Goal: Information Seeking & Learning: Find specific page/section

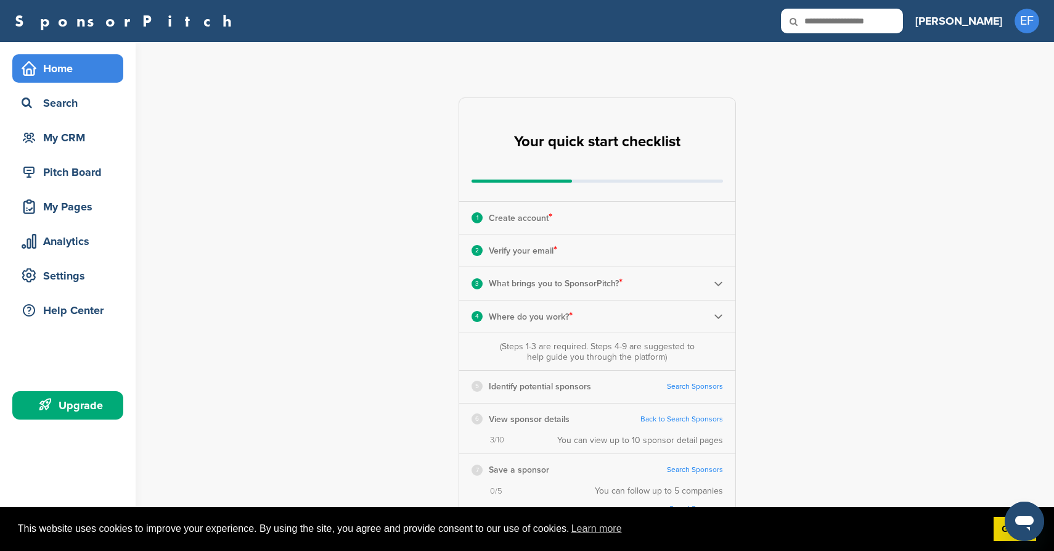
click at [83, 27] on link "SponsorPitch" at bounding box center [127, 21] width 225 height 16
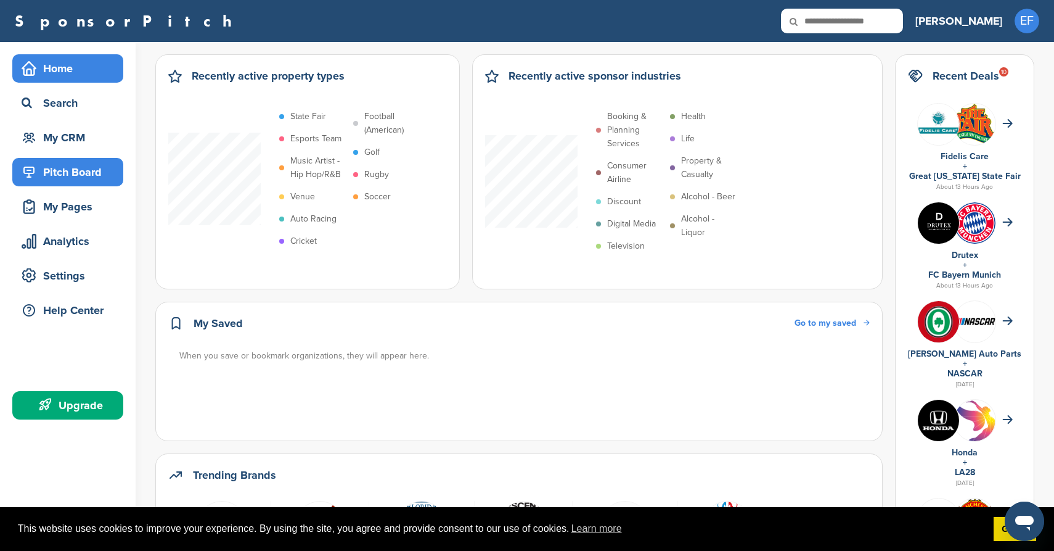
click at [69, 164] on div "Pitch Board" at bounding box center [70, 172] width 105 height 22
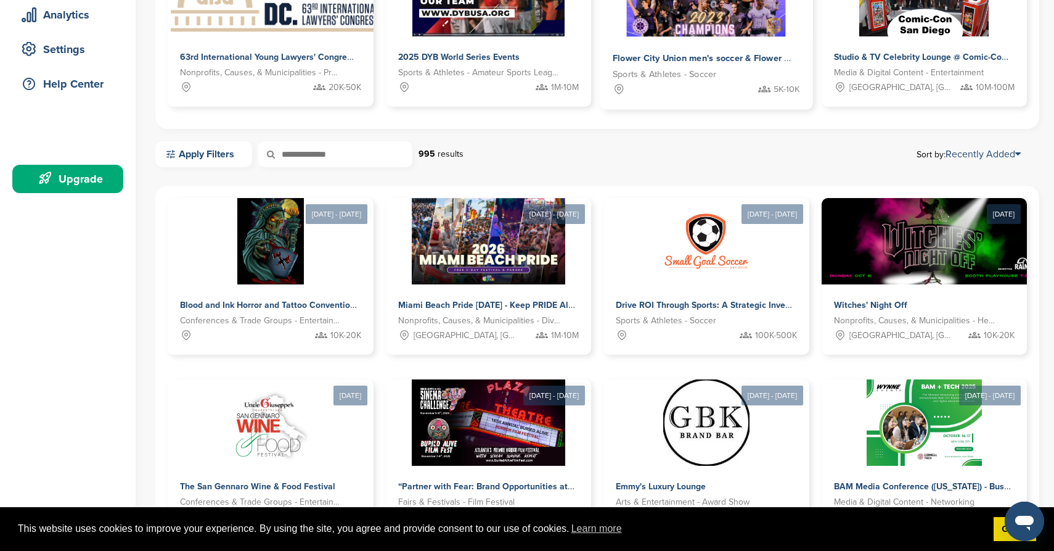
scroll to position [229, 0]
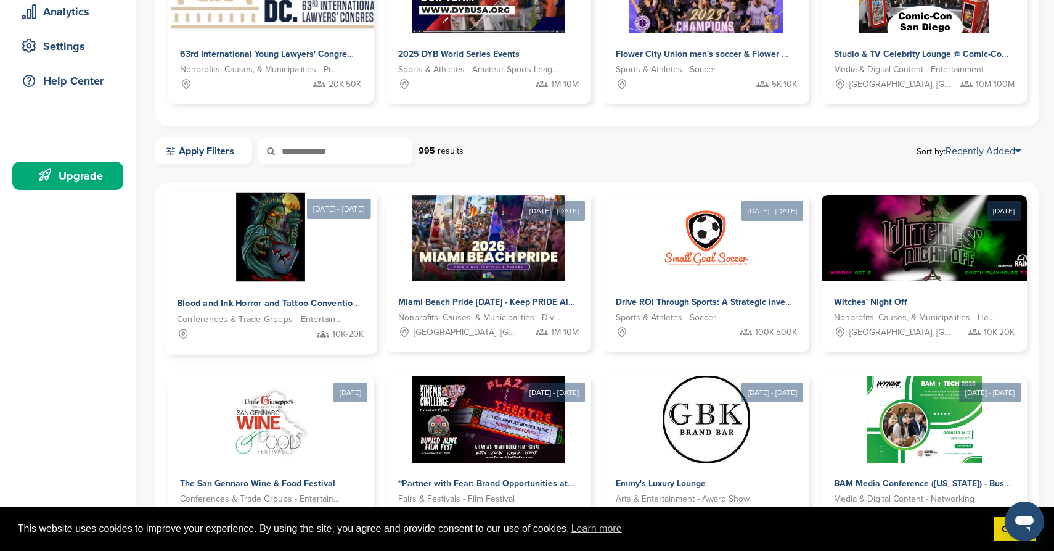
click at [303, 298] on span "Blood and Ink Horror and Tattoo Convention of Westchester NY Fall 2025" at bounding box center [341, 303] width 328 height 11
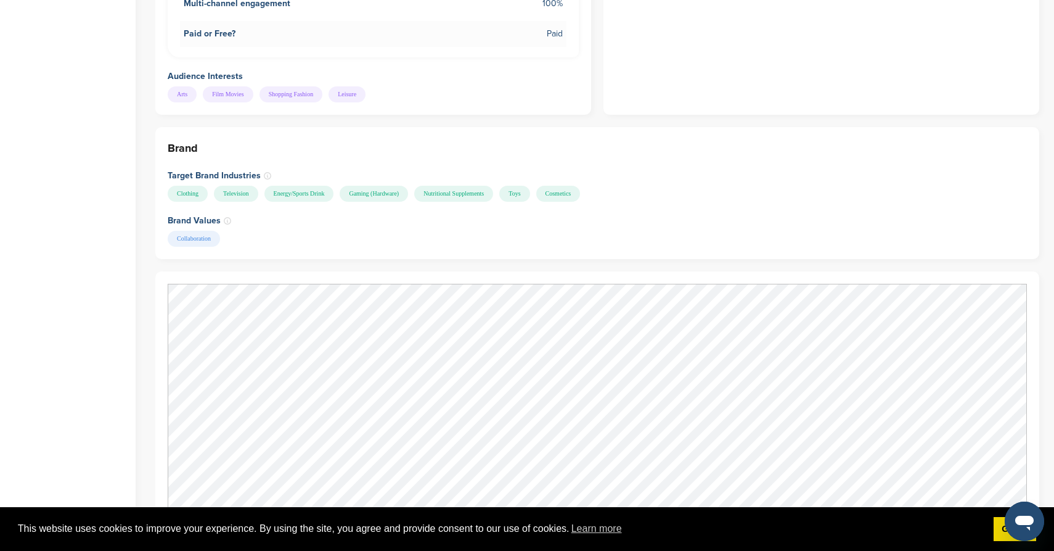
scroll to position [1036, 0]
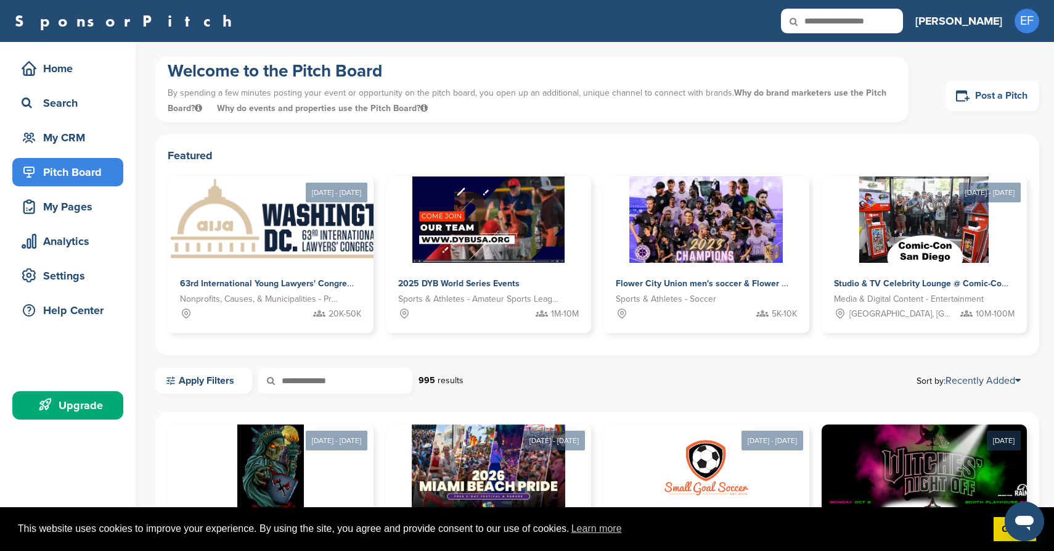
click at [993, 91] on link "Post a Pitch" at bounding box center [993, 96] width 94 height 30
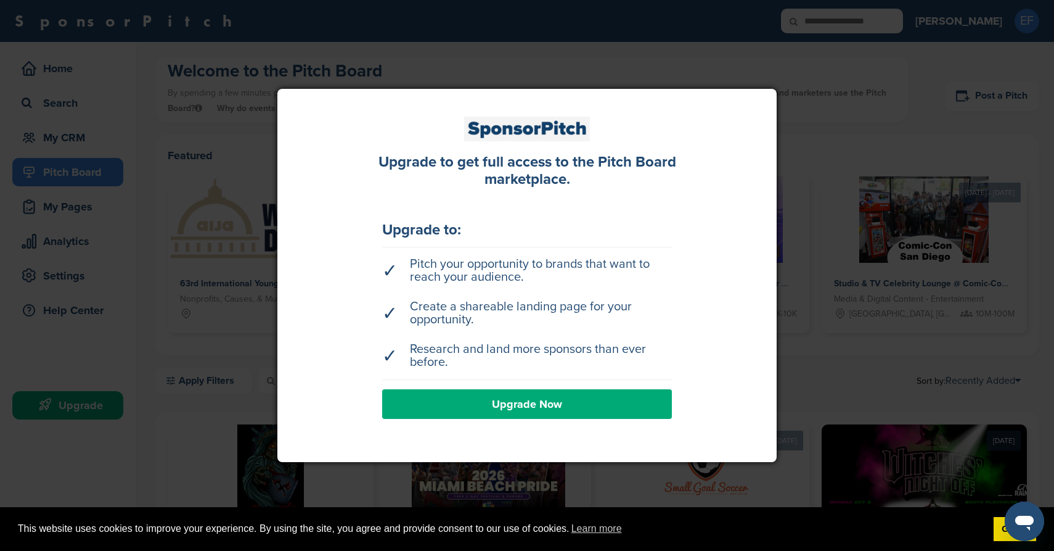
click at [864, 125] on div at bounding box center [527, 275] width 1054 height 551
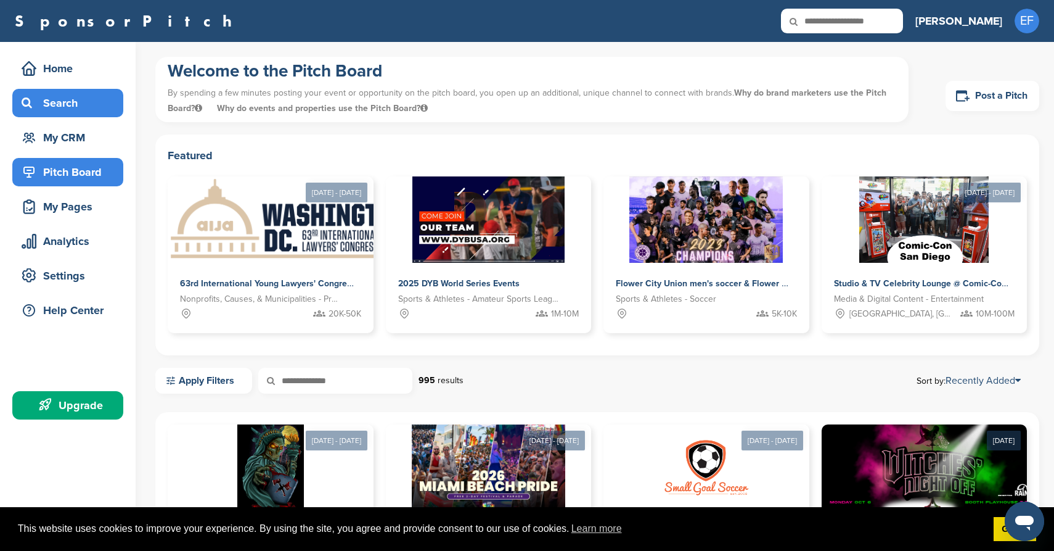
click at [62, 105] on div "Search" at bounding box center [70, 103] width 105 height 22
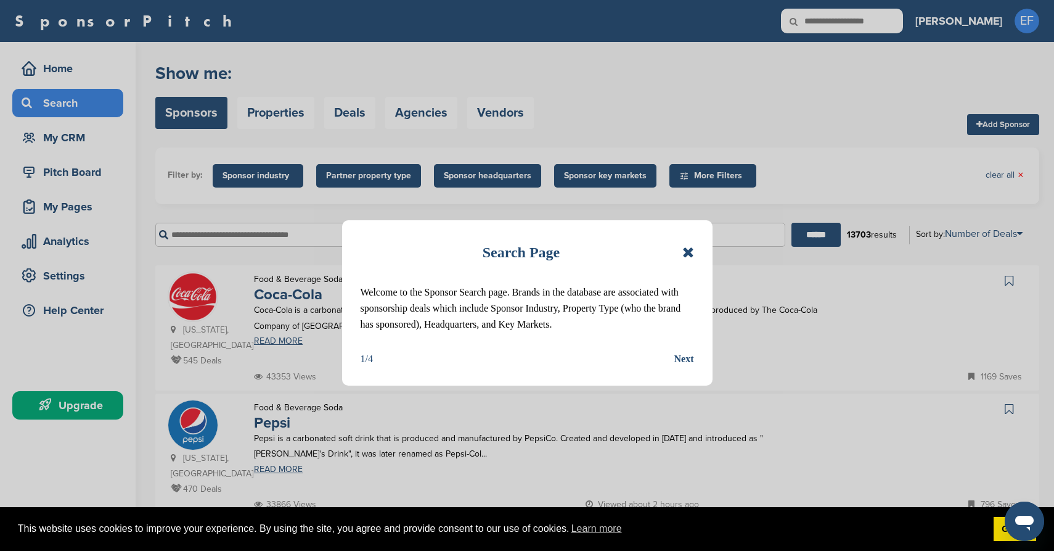
click at [688, 255] on icon at bounding box center [689, 252] width 12 height 15
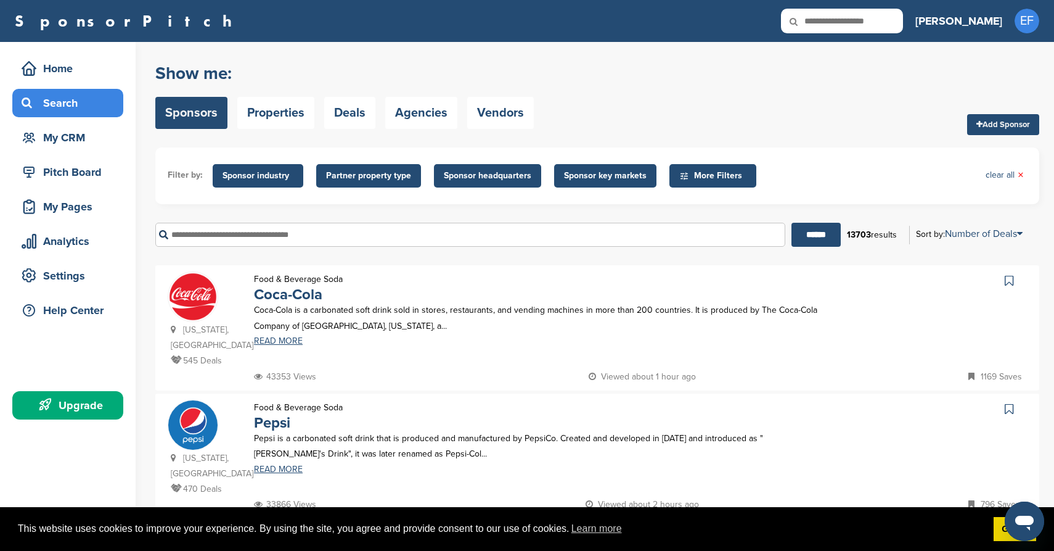
click at [657, 235] on input "text" at bounding box center [470, 235] width 630 height 24
type input "******"
click at [792, 223] on input "******" at bounding box center [816, 235] width 49 height 24
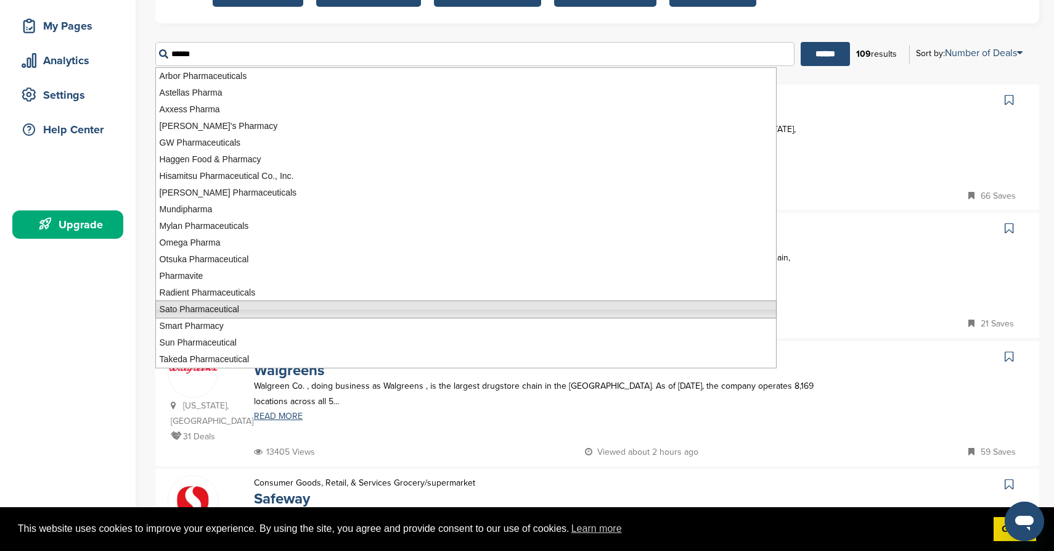
scroll to position [173, 0]
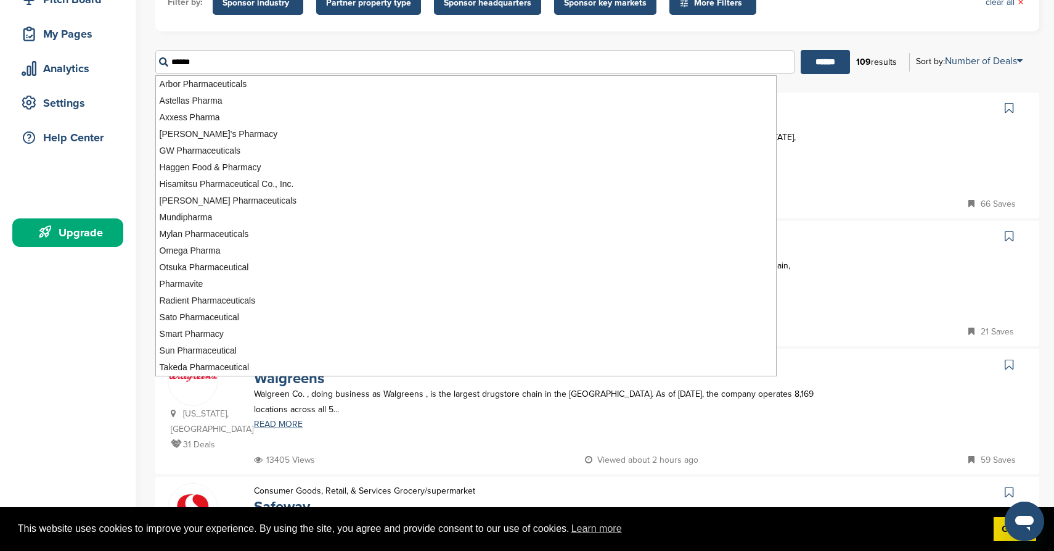
click at [801, 50] on input "******" at bounding box center [825, 62] width 49 height 24
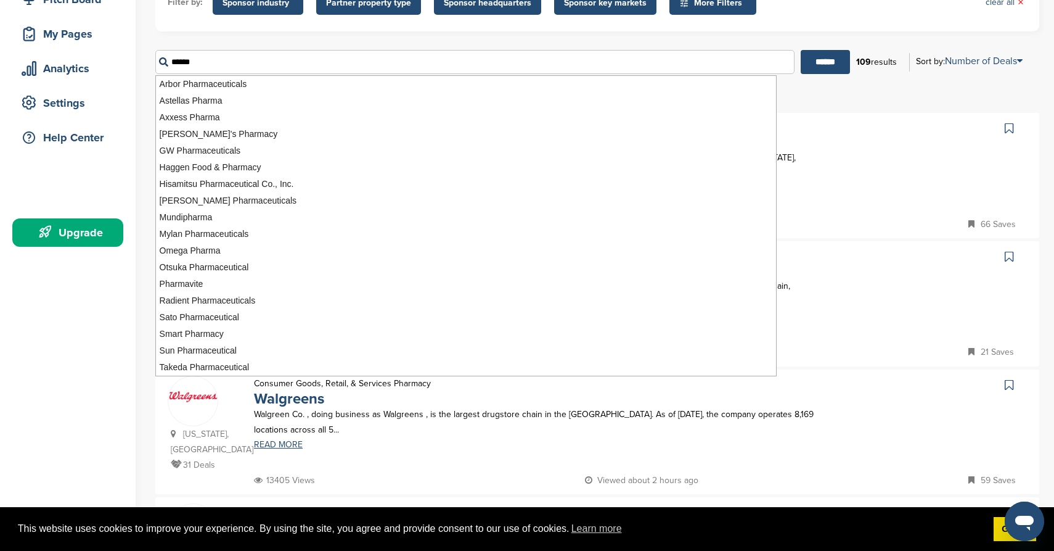
scroll to position [0, 0]
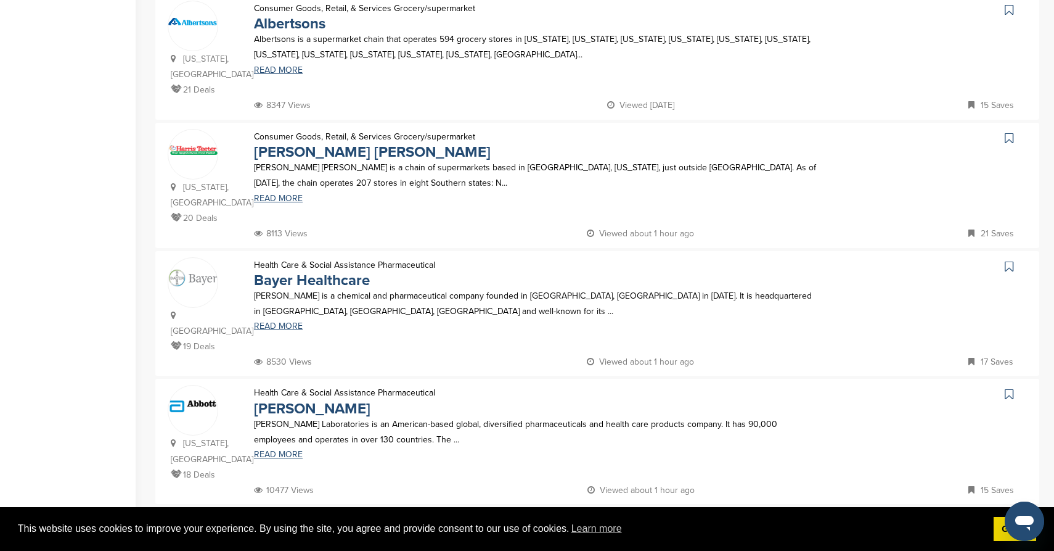
scroll to position [1126, 0]
